Goal: Task Accomplishment & Management: Use online tool/utility

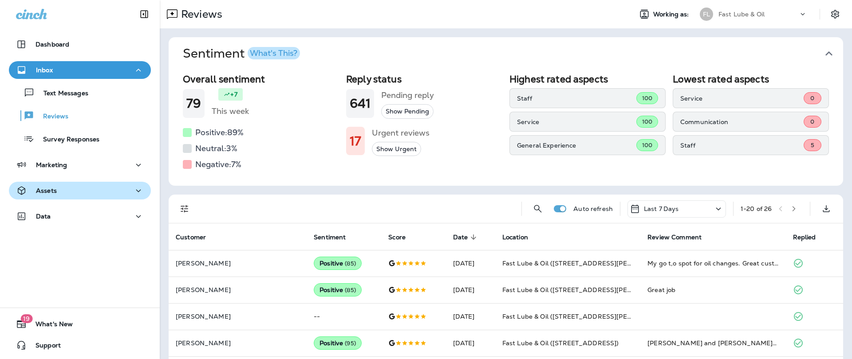
click at [78, 189] on div "Assets" at bounding box center [80, 190] width 128 height 11
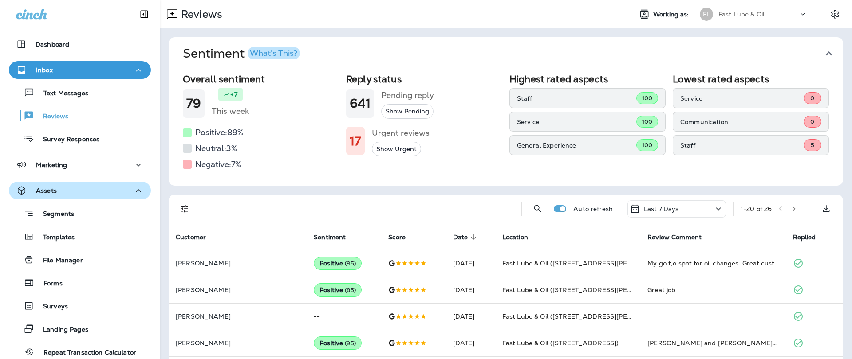
click at [80, 191] on div "Assets" at bounding box center [80, 190] width 128 height 11
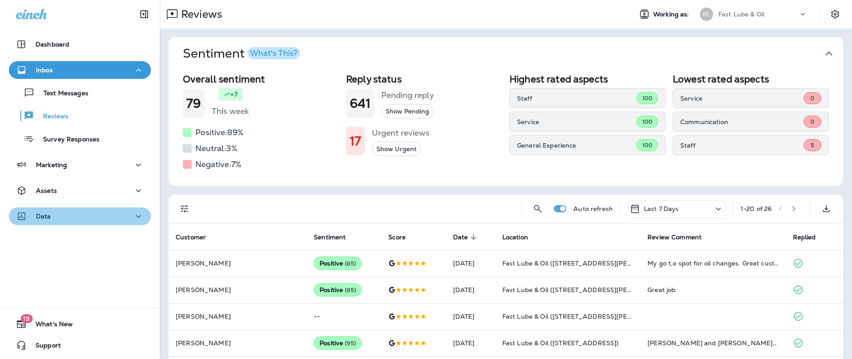
click at [68, 217] on div "Data" at bounding box center [80, 216] width 128 height 11
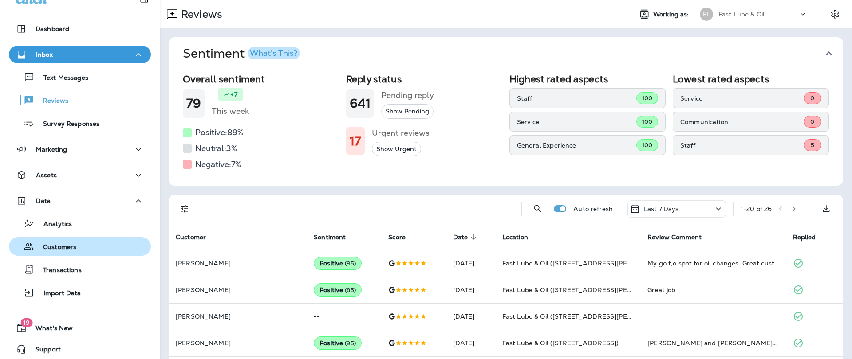
scroll to position [20, 0]
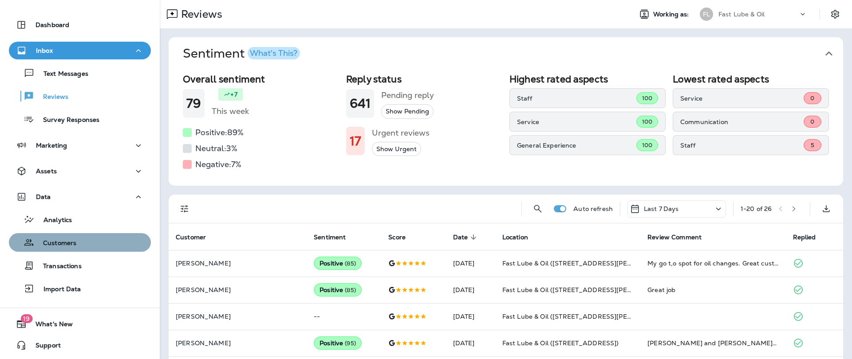
click at [70, 237] on div "Customers" at bounding box center [44, 242] width 64 height 13
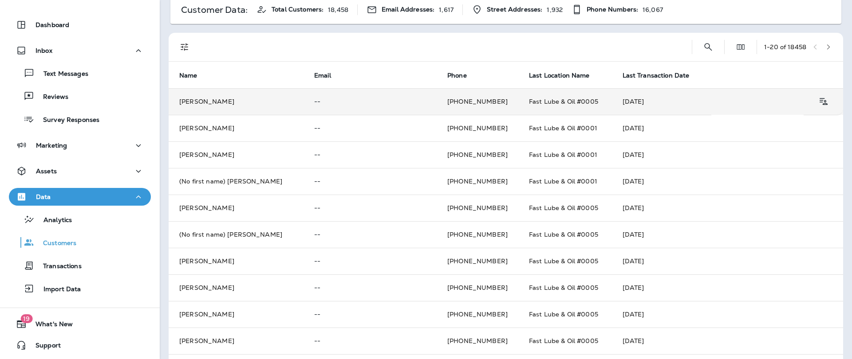
scroll to position [45, 0]
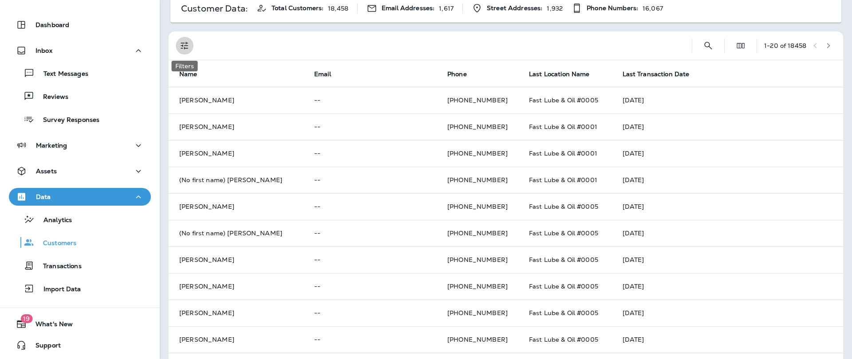
click at [182, 51] on button "Filters" at bounding box center [185, 46] width 18 height 18
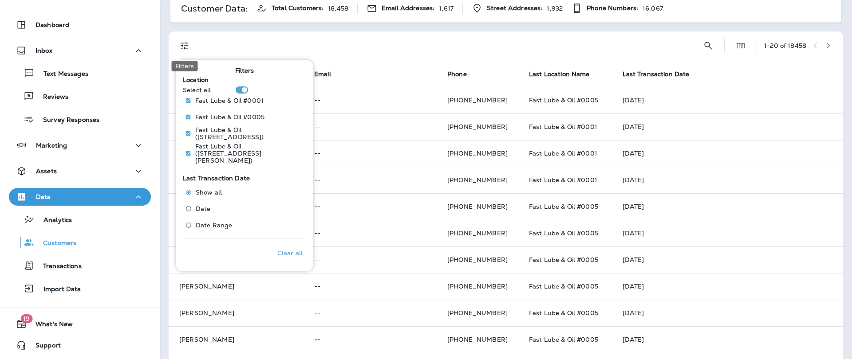
click at [187, 47] on icon "Filters" at bounding box center [184, 45] width 11 height 11
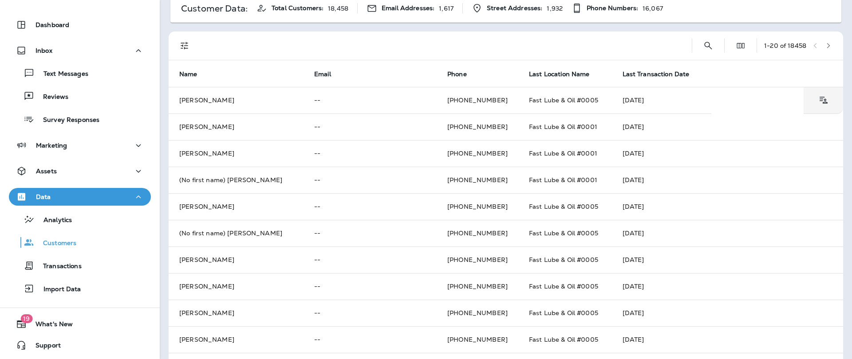
scroll to position [0, 0]
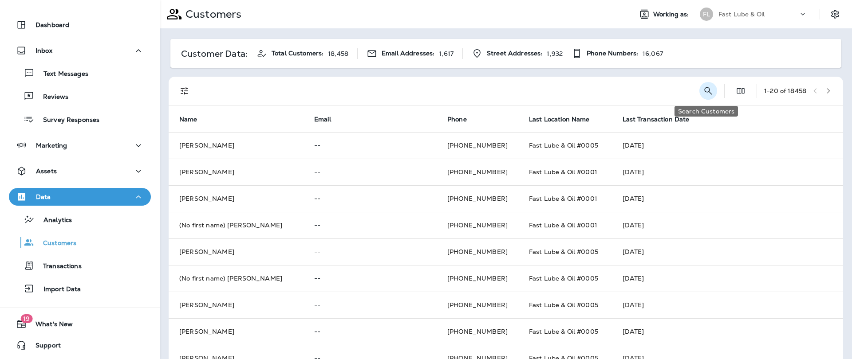
click at [710, 91] on icon "Search Customers" at bounding box center [708, 91] width 11 height 11
click at [579, 87] on div "​ ​ 1 - 20 of 18458" at bounding box center [508, 91] width 664 height 28
click at [740, 92] on icon "Edit Fields" at bounding box center [740, 91] width 9 height 9
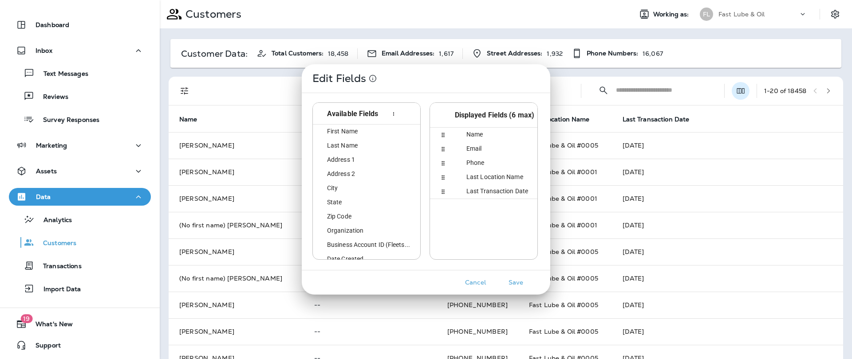
click at [740, 92] on div "Edit Fields Available Fields id First Name first_name Last Name last_name Addre…" at bounding box center [426, 179] width 852 height 359
click at [476, 280] on button "Cancel" at bounding box center [475, 283] width 33 height 14
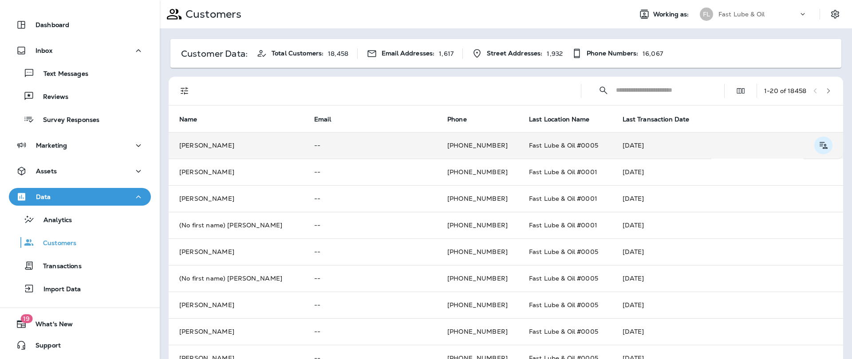
click at [822, 144] on icon "Customer Details" at bounding box center [823, 145] width 11 height 11
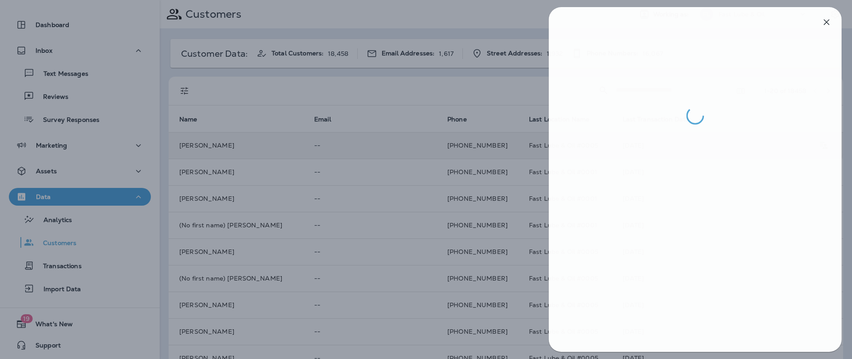
click at [433, 157] on div at bounding box center [427, 179] width 852 height 359
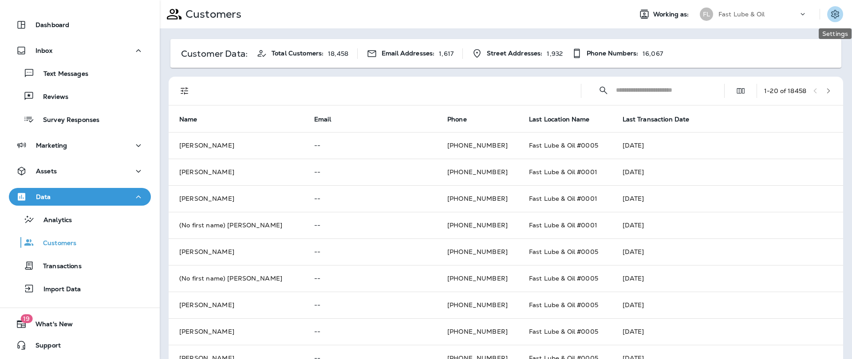
click at [833, 12] on icon "Settings" at bounding box center [835, 14] width 8 height 8
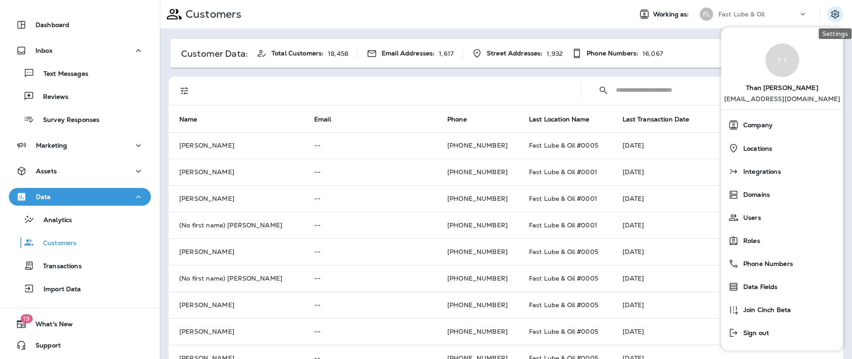
click at [833, 12] on icon "Settings" at bounding box center [835, 14] width 8 height 8
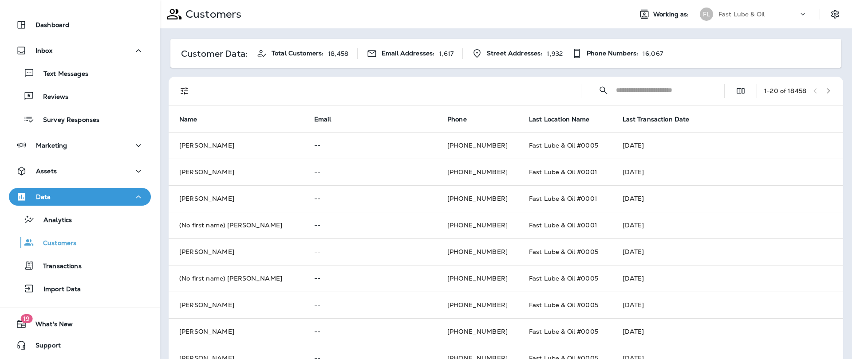
scroll to position [28, 0]
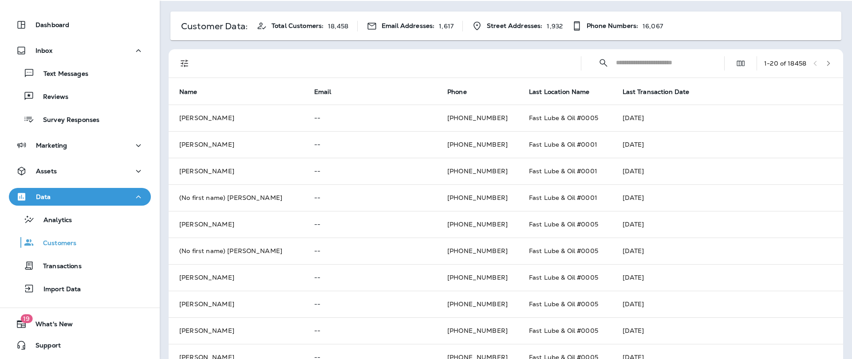
click at [188, 67] on icon "Filters" at bounding box center [184, 63] width 11 height 11
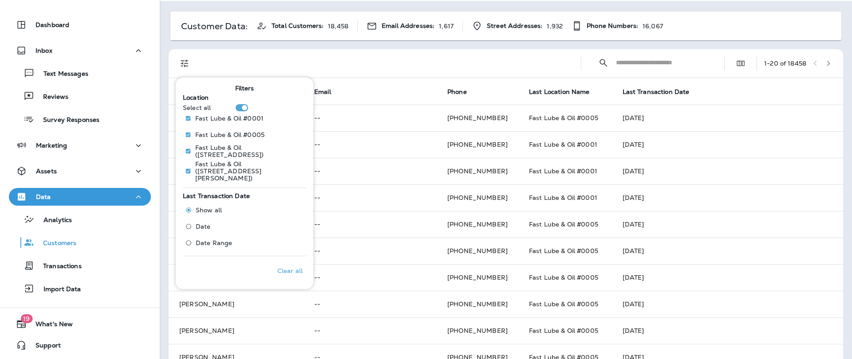
click at [210, 220] on label "Date" at bounding box center [211, 227] width 61 height 14
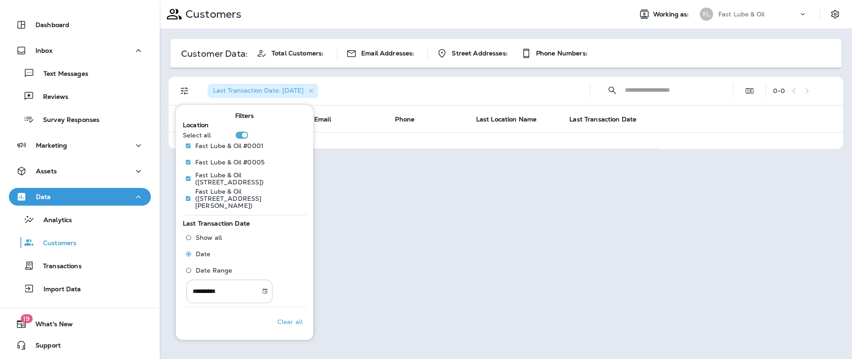
click at [230, 281] on input "**********" at bounding box center [220, 292] width 68 height 24
click at [268, 288] on icon "Choose date, selected date is Oct 15, 2025" at bounding box center [265, 291] width 6 height 6
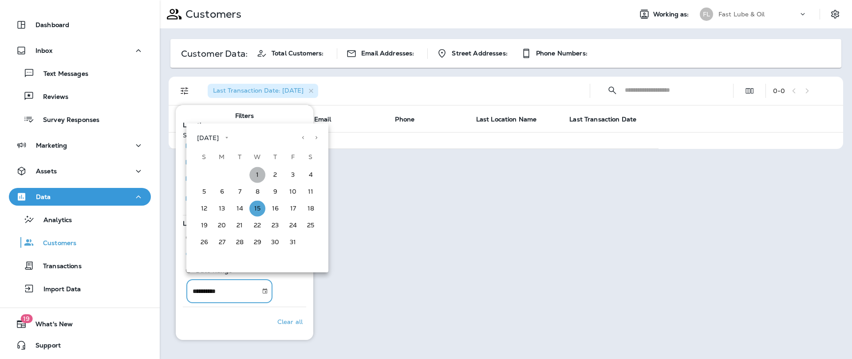
click at [259, 175] on button "1" at bounding box center [257, 175] width 16 height 16
type input "**********"
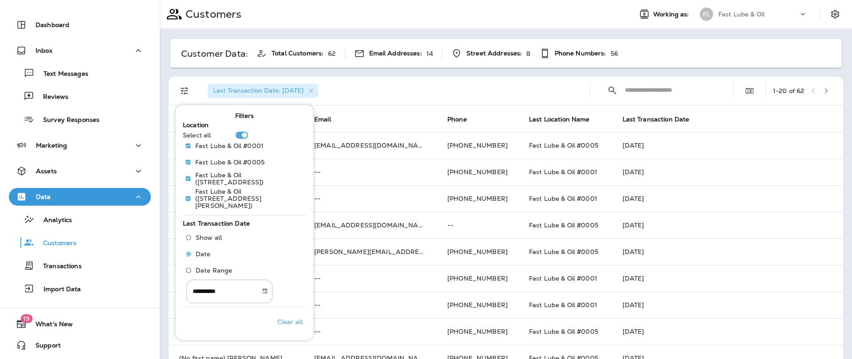
click at [393, 100] on div "Last Transaction Date: [DATE]" at bounding box center [392, 91] width 382 height 28
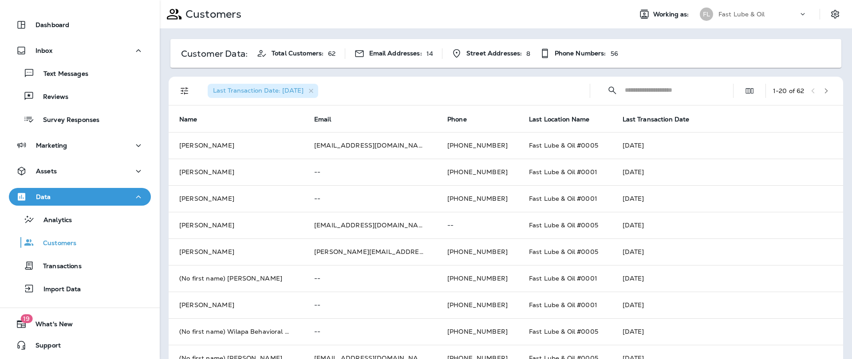
click at [805, 13] on icon at bounding box center [802, 14] width 9 height 9
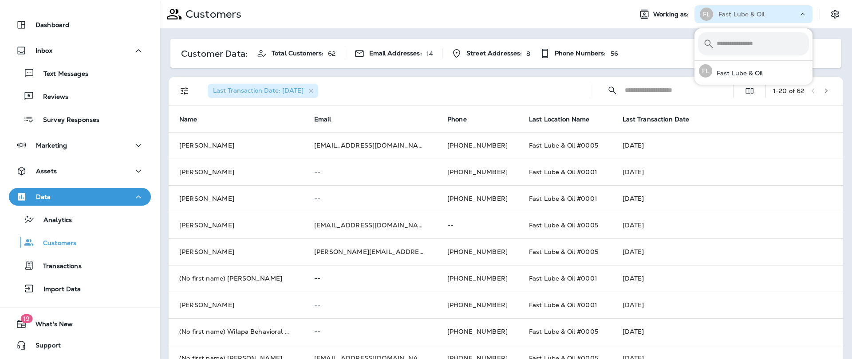
click at [805, 13] on icon at bounding box center [802, 14] width 9 height 9
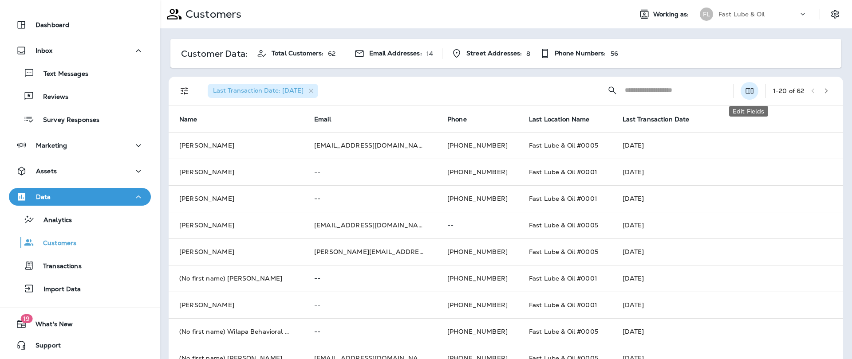
click at [752, 94] on icon "Edit Fields" at bounding box center [749, 91] width 9 height 9
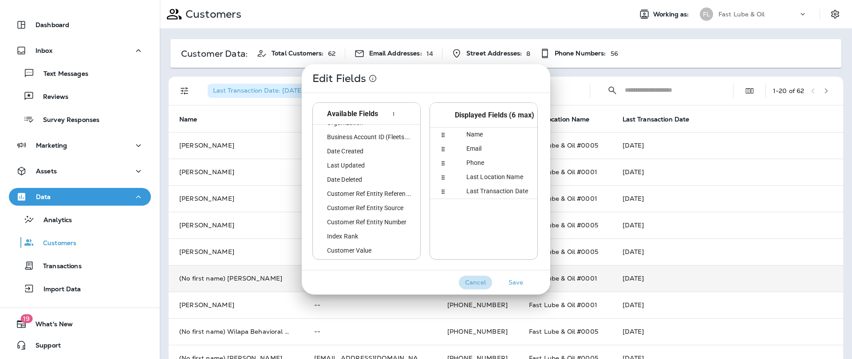
click at [473, 286] on button "Cancel" at bounding box center [475, 283] width 33 height 14
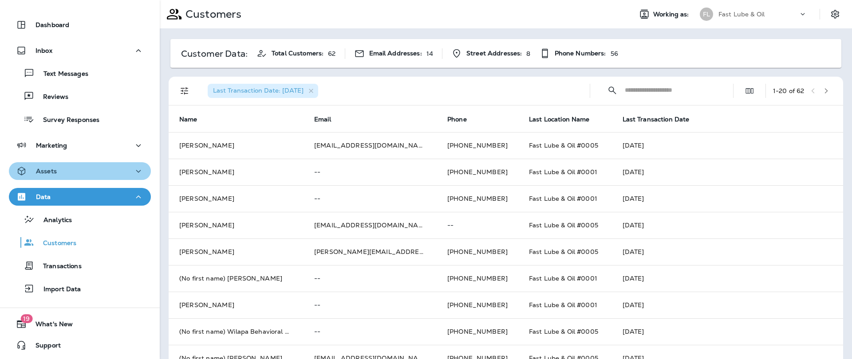
click at [57, 178] on button "Assets" at bounding box center [80, 171] width 142 height 18
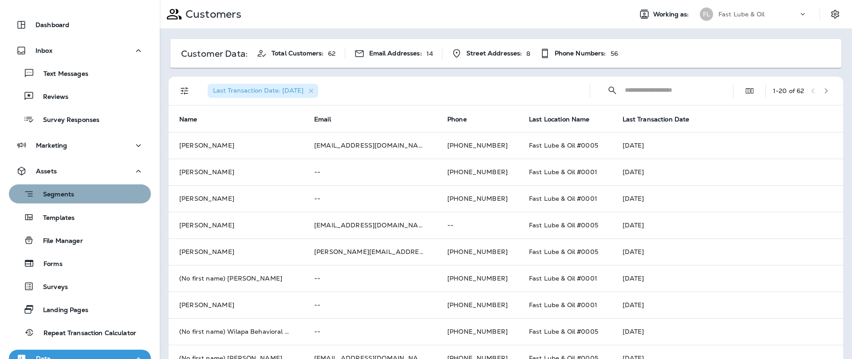
click at [66, 194] on p "Segments" at bounding box center [54, 195] width 40 height 9
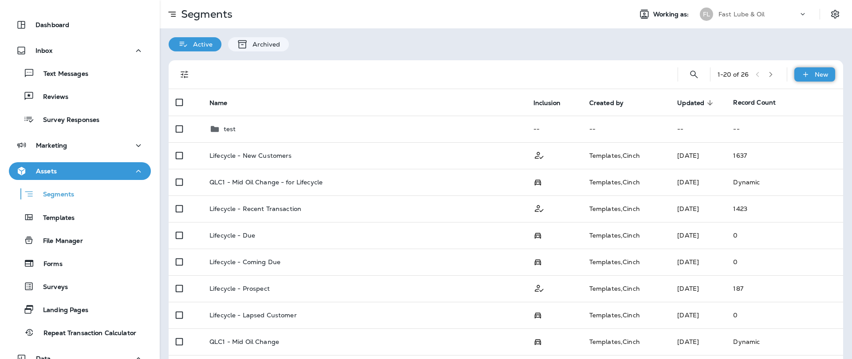
click at [812, 71] on div "New" at bounding box center [814, 74] width 41 height 14
click at [807, 89] on button "New Segment" at bounding box center [790, 95] width 89 height 21
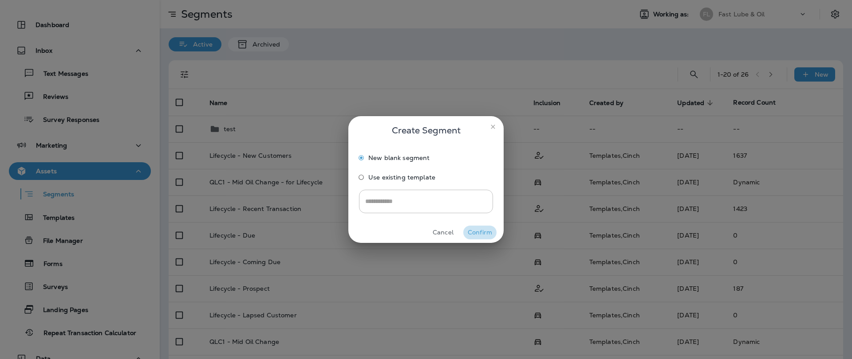
click at [472, 233] on button "Confirm" at bounding box center [479, 233] width 33 height 14
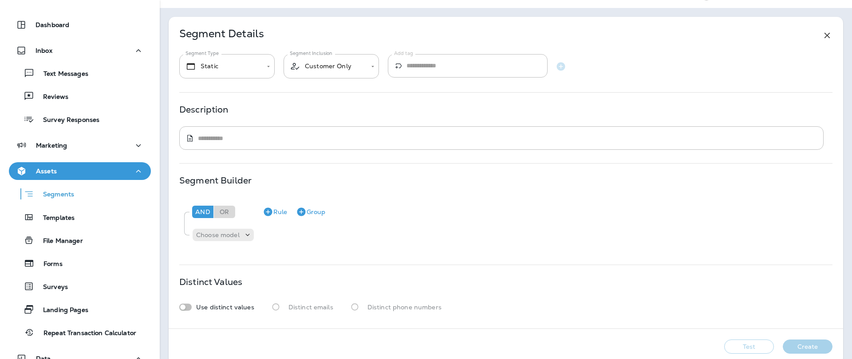
scroll to position [28, 0]
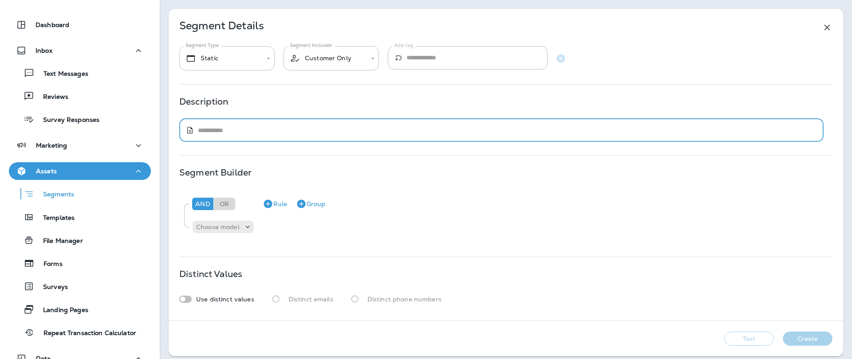
click at [237, 129] on textarea at bounding box center [507, 130] width 619 height 9
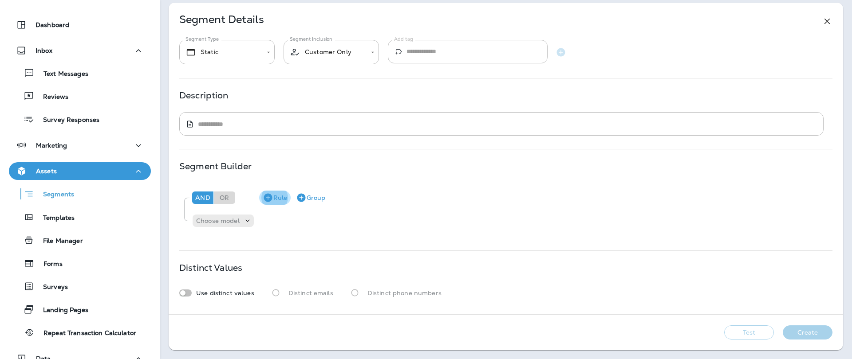
click at [272, 200] on icon "button" at bounding box center [268, 198] width 11 height 11
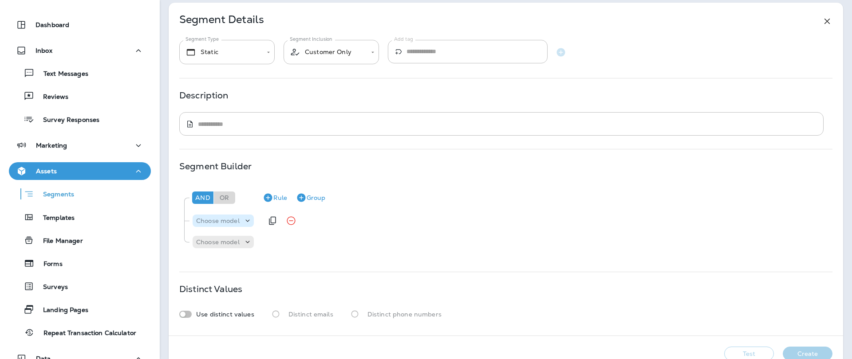
click at [248, 218] on icon at bounding box center [247, 221] width 9 height 9
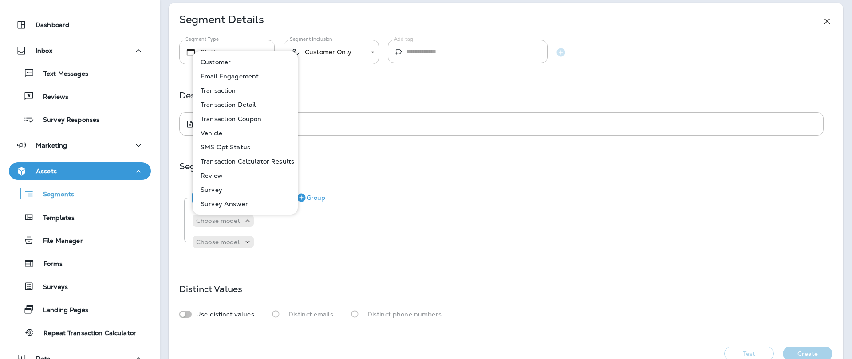
click at [232, 64] on button "Customer" at bounding box center [245, 62] width 104 height 14
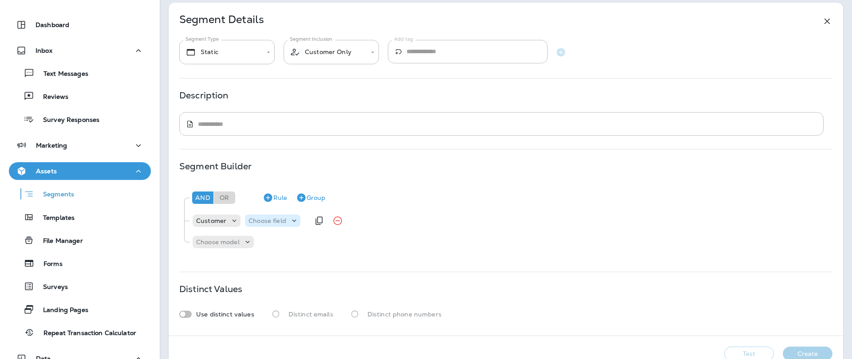
click at [284, 219] on p "Choose field" at bounding box center [268, 220] width 38 height 7
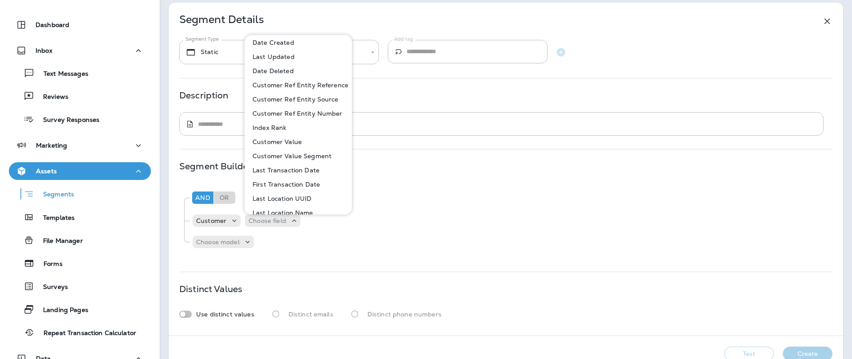
scroll to position [160, 0]
click at [288, 141] on p "Customer Value" at bounding box center [275, 141] width 53 height 7
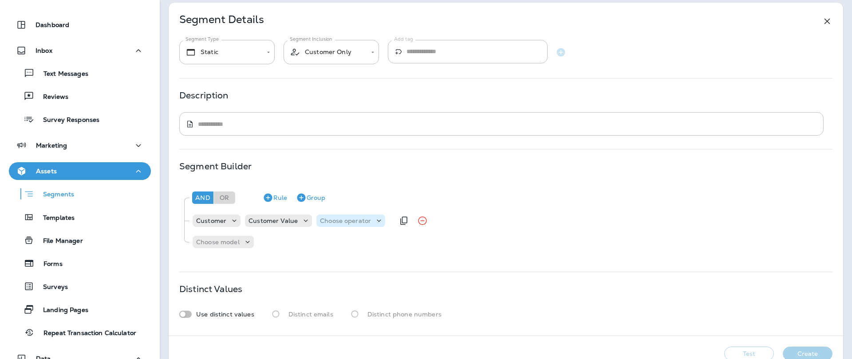
click at [349, 217] on p "Choose operator" at bounding box center [345, 220] width 51 height 7
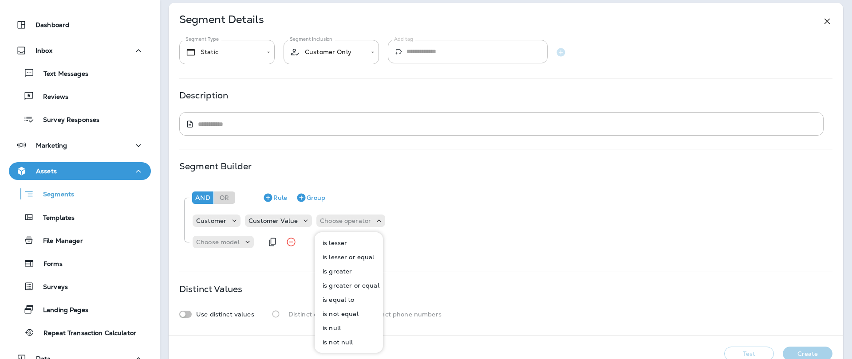
click at [413, 249] on div "Choose model" at bounding box center [510, 242] width 636 height 18
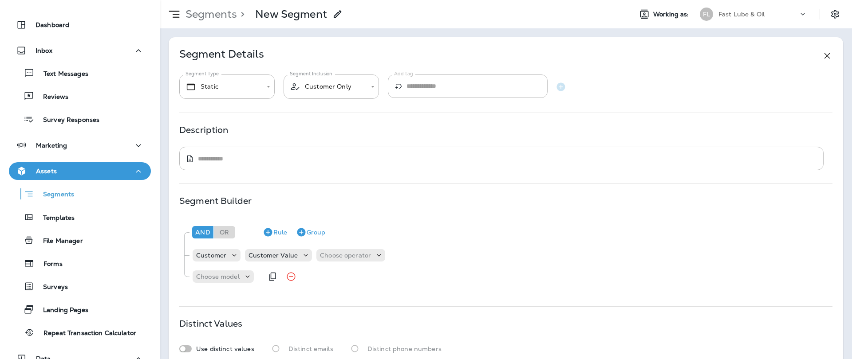
scroll to position [0, 0]
click at [245, 278] on icon at bounding box center [247, 276] width 9 height 9
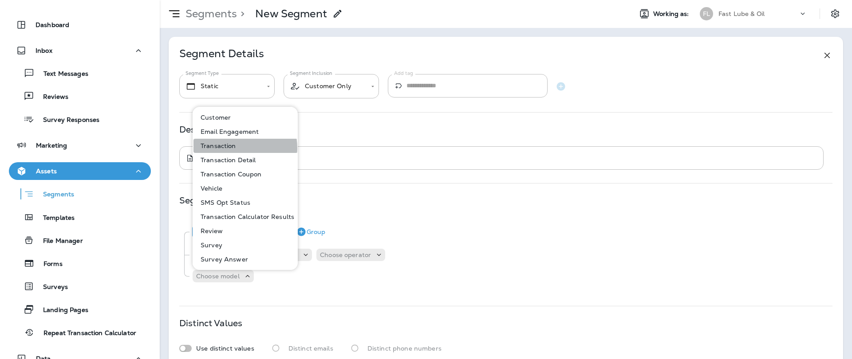
click at [233, 148] on p "Transaction" at bounding box center [216, 145] width 39 height 7
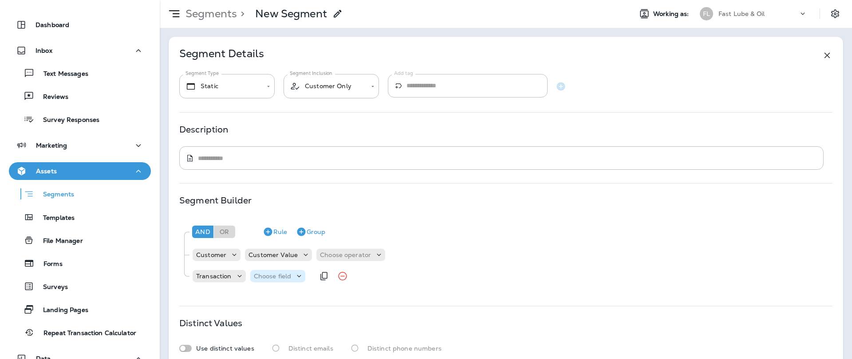
click at [272, 274] on p "Choose field" at bounding box center [273, 276] width 38 height 7
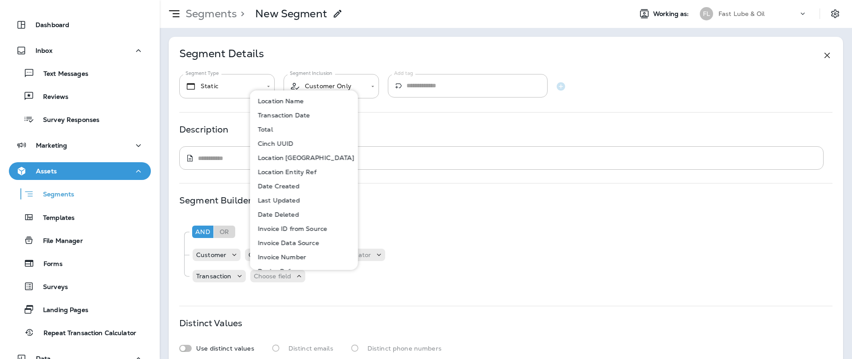
click at [298, 128] on button "Total" at bounding box center [304, 129] width 107 height 14
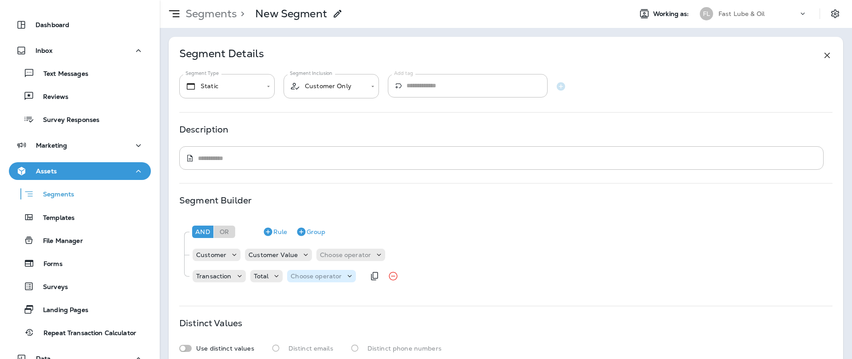
click at [334, 276] on p "Choose operator" at bounding box center [316, 276] width 51 height 7
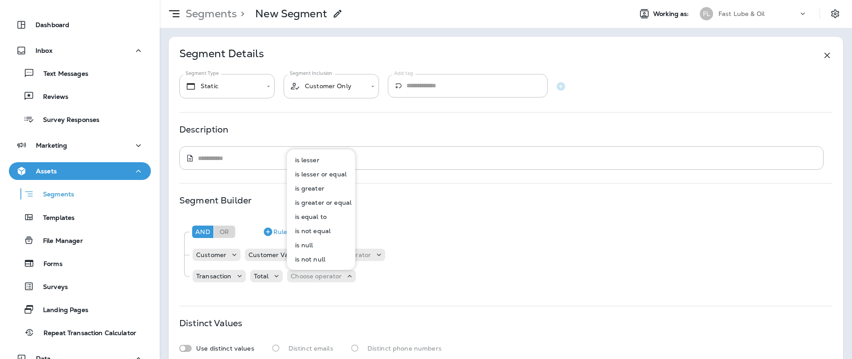
click at [427, 233] on div "And Or Rule Group" at bounding box center [509, 231] width 639 height 21
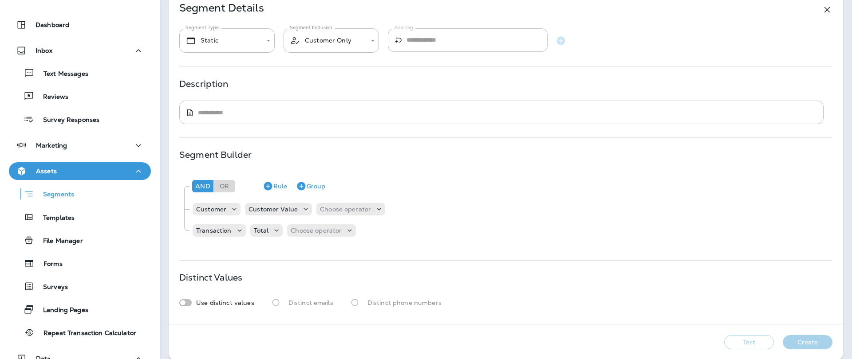
scroll to position [56, 0]
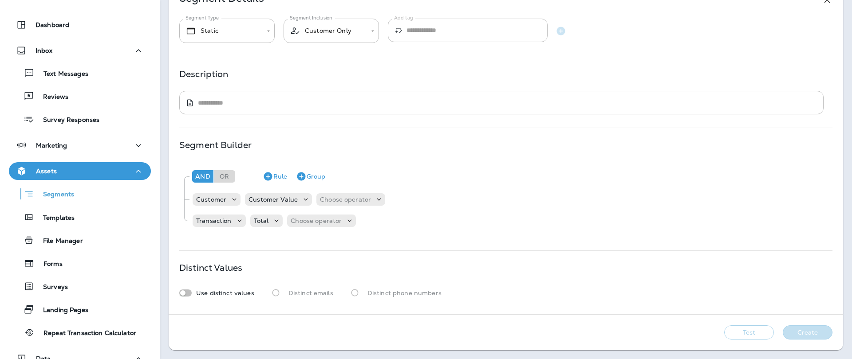
click at [789, 331] on button "Create" at bounding box center [808, 333] width 50 height 14
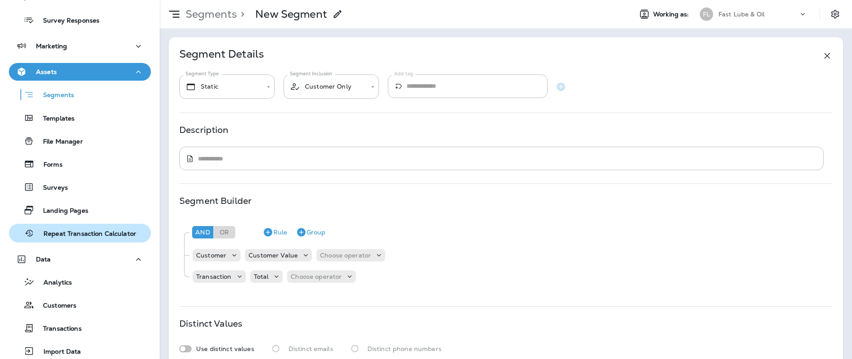
scroll to position [141, 0]
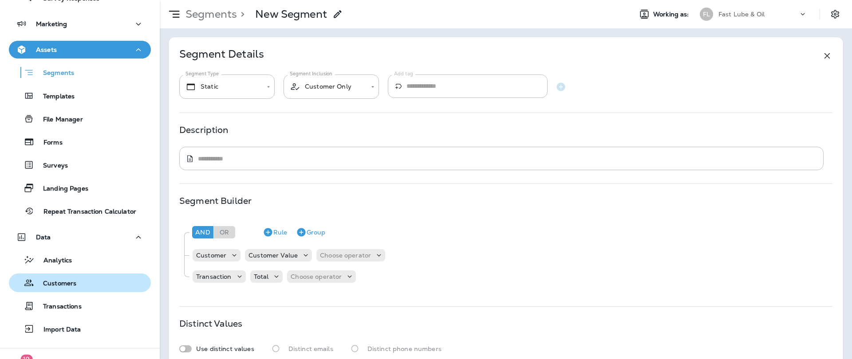
click at [78, 281] on div "Customers" at bounding box center [79, 282] width 135 height 13
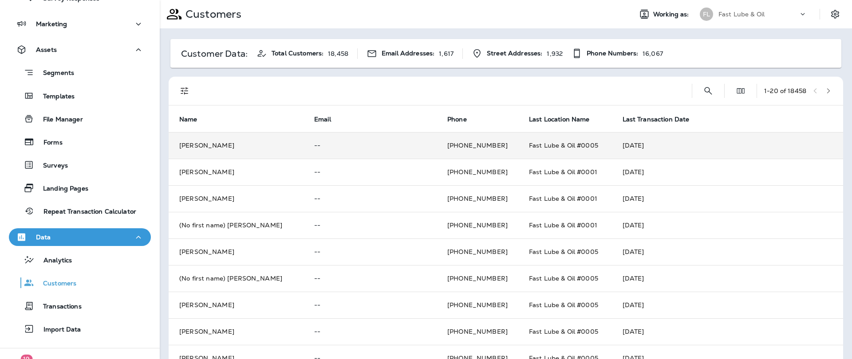
scroll to position [2, 0]
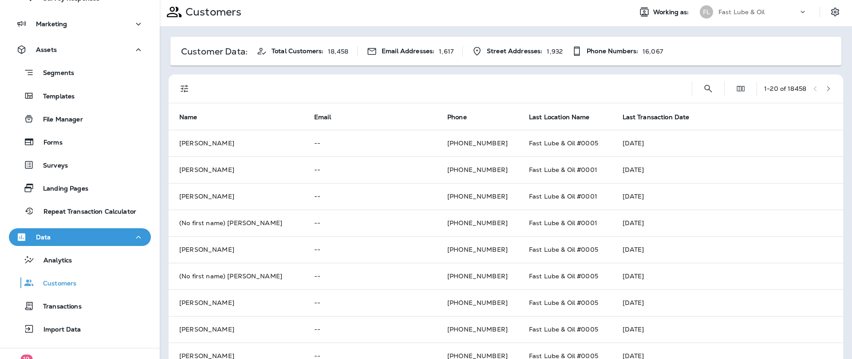
drag, startPoint x: 191, startPoint y: 90, endPoint x: 180, endPoint y: 90, distance: 11.5
click at [188, 91] on button "Filters" at bounding box center [185, 89] width 18 height 18
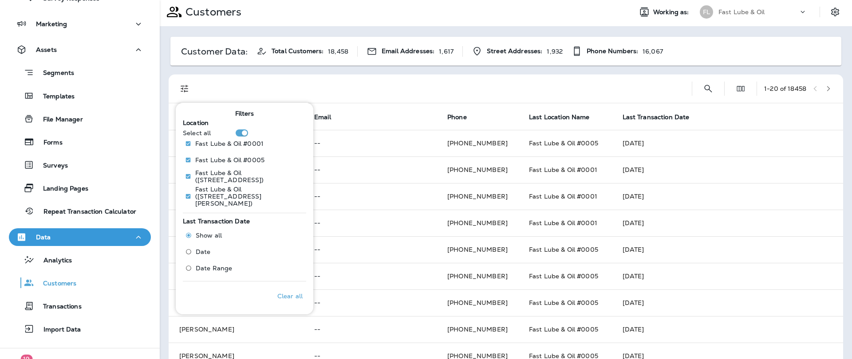
click at [233, 245] on label "Date" at bounding box center [211, 252] width 61 height 14
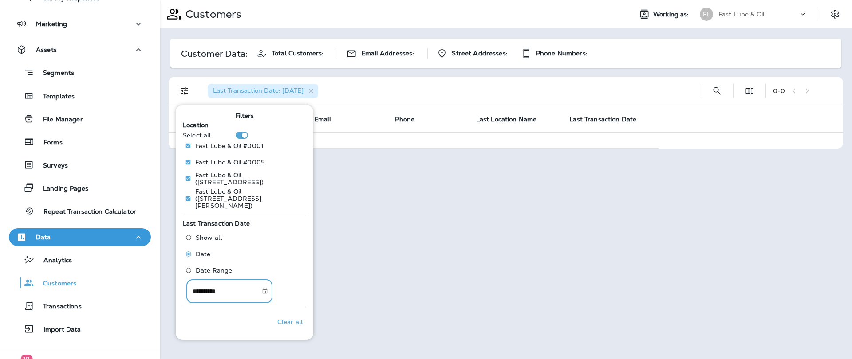
click at [230, 287] on input "**********" at bounding box center [220, 292] width 68 height 24
click at [258, 283] on div "**********" at bounding box center [229, 292] width 86 height 24
click at [267, 289] on icon "Choose date, selected date is Oct 15, 2025" at bounding box center [265, 291] width 5 height 5
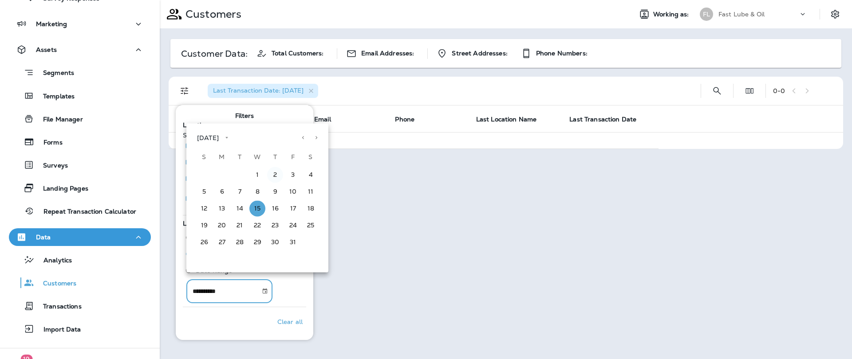
click at [279, 172] on button "2" at bounding box center [275, 175] width 16 height 16
type input "**********"
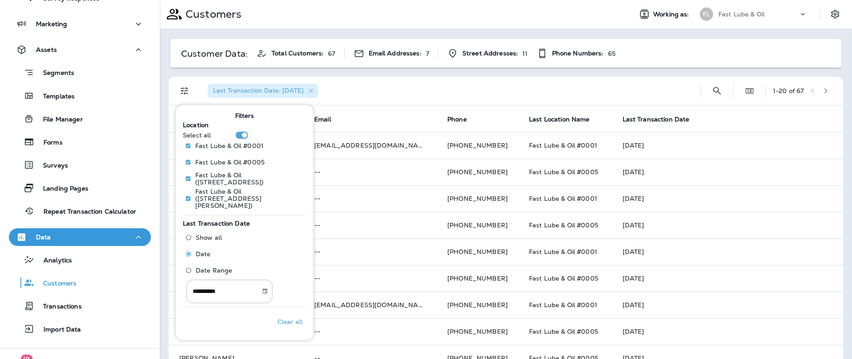
click at [445, 95] on div "Last Transaction Date: [DATE]" at bounding box center [447, 91] width 493 height 28
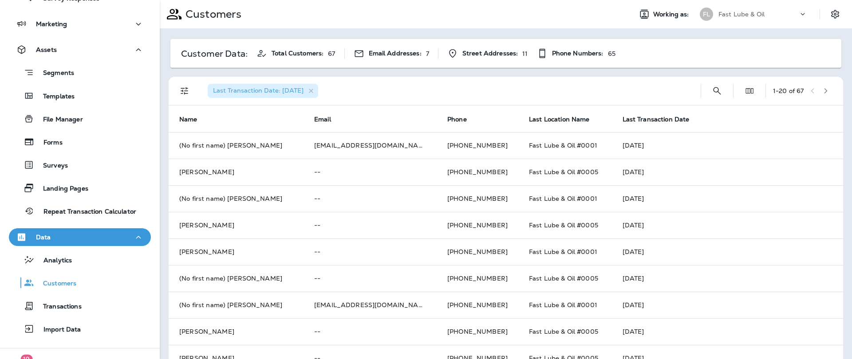
click at [183, 88] on icon "Filters" at bounding box center [185, 91] width 8 height 8
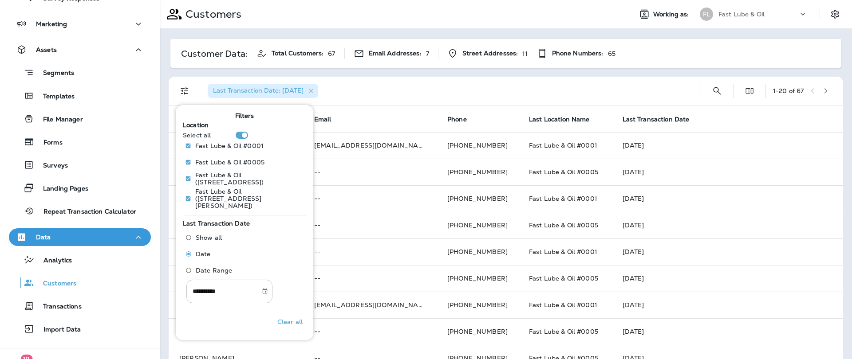
click at [225, 292] on input "**********" at bounding box center [220, 292] width 68 height 24
drag, startPoint x: 223, startPoint y: 288, endPoint x: 248, endPoint y: 285, distance: 25.0
click at [224, 287] on input "**********" at bounding box center [220, 292] width 68 height 24
drag, startPoint x: 260, startPoint y: 284, endPoint x: 265, endPoint y: 285, distance: 5.3
click at [264, 284] on div "**********" at bounding box center [229, 292] width 86 height 24
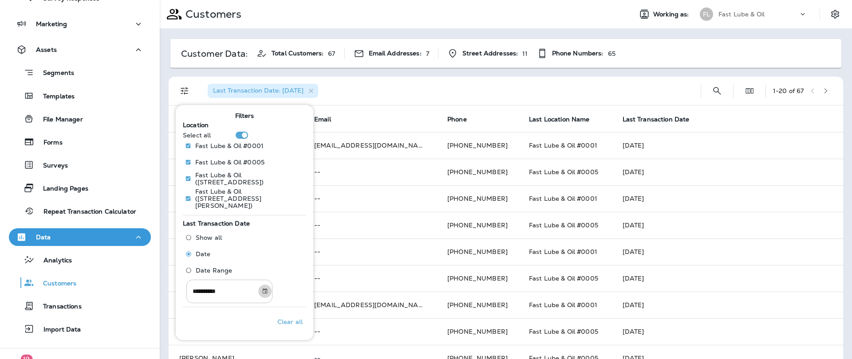
click at [265, 288] on icon "Choose date, selected date is Oct 2, 2025" at bounding box center [265, 291] width 6 height 6
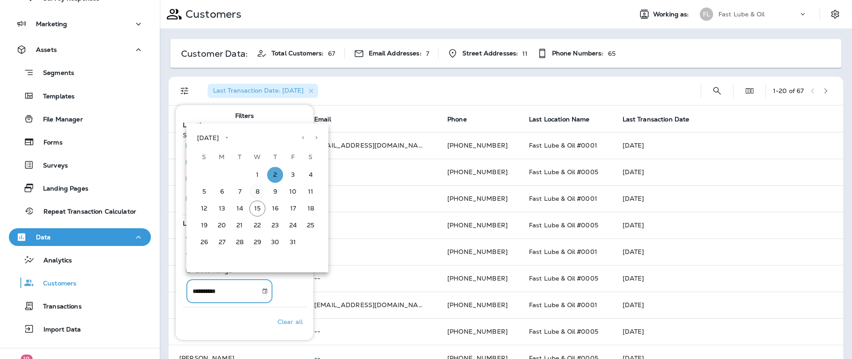
click at [257, 191] on button "8" at bounding box center [257, 192] width 16 height 16
type input "**********"
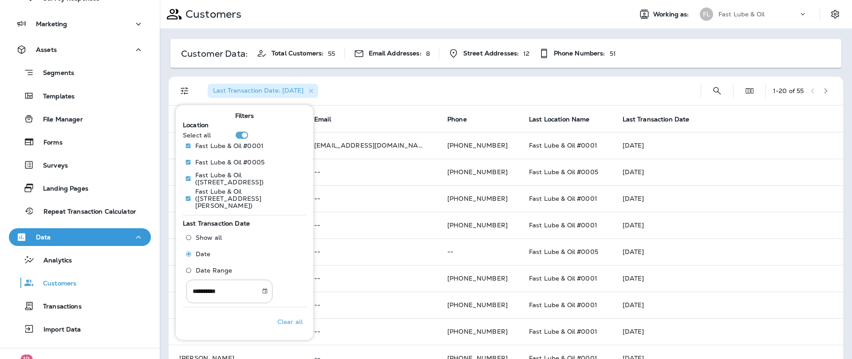
click at [354, 117] on th "Email" at bounding box center [370, 119] width 133 height 27
